Goal: Find specific page/section: Find specific page/section

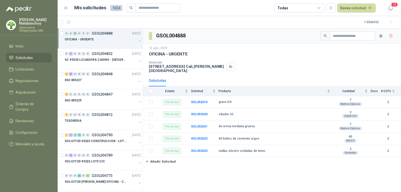
click at [36, 24] on p "[PERSON_NAME]" at bounding box center [35, 21] width 33 height 7
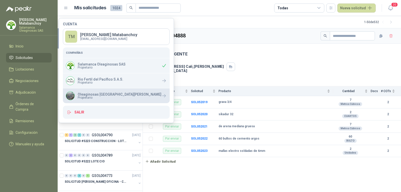
click at [96, 91] on div "Oleaginosas San [PERSON_NAME] Propietario" at bounding box center [113, 95] width 95 height 9
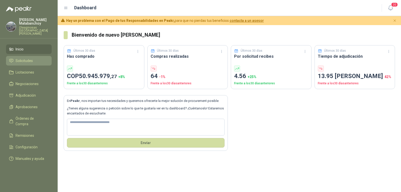
click at [30, 58] on span "Solicitudes" at bounding box center [24, 61] width 17 height 6
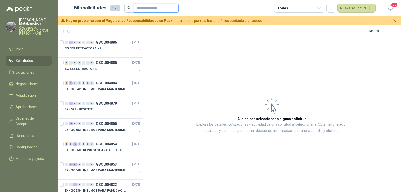
click at [158, 10] on input "text" at bounding box center [154, 8] width 35 height 9
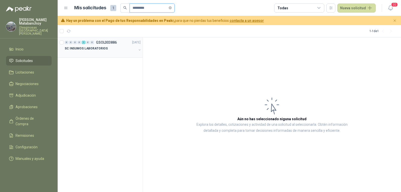
type input "*********"
click at [94, 46] on p "SC INSUMOS LABORATORIOS" at bounding box center [86, 48] width 43 height 5
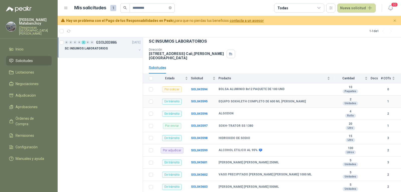
scroll to position [40, 0]
